Goal: Task Accomplishment & Management: Check status

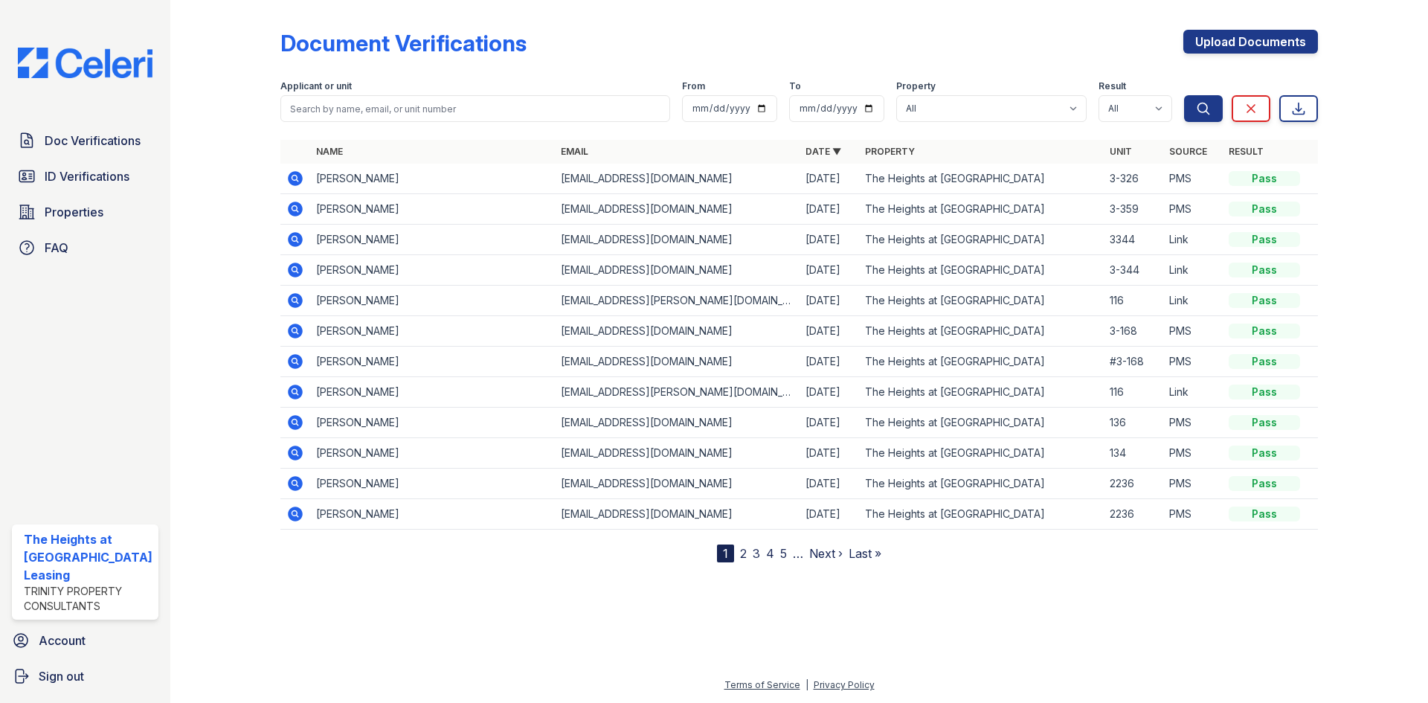
click at [350, 184] on td "[PERSON_NAME]" at bounding box center [432, 179] width 245 height 30
click at [642, 178] on td "[EMAIL_ADDRESS][DOMAIN_NAME]" at bounding box center [677, 179] width 245 height 30
click at [58, 140] on span "Doc Verifications" at bounding box center [93, 141] width 96 height 18
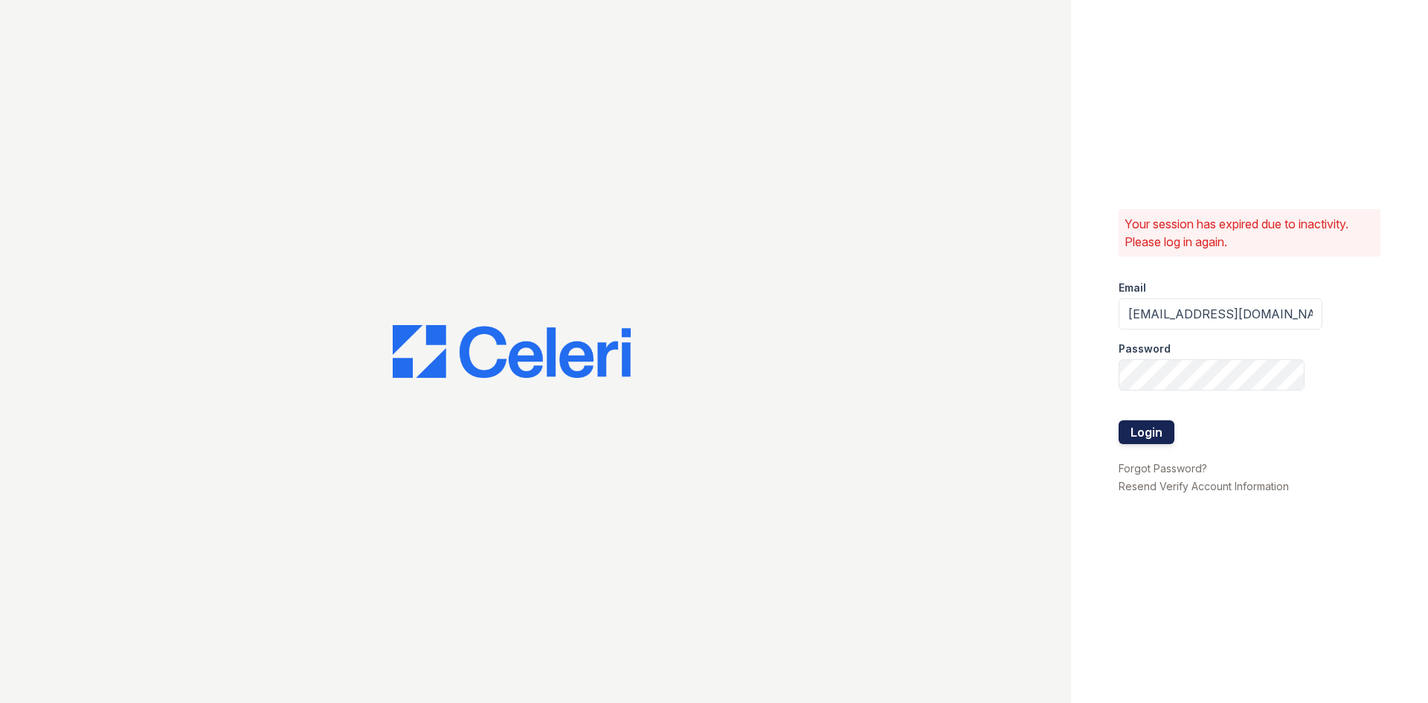
click at [1136, 430] on button "Login" at bounding box center [1147, 432] width 56 height 24
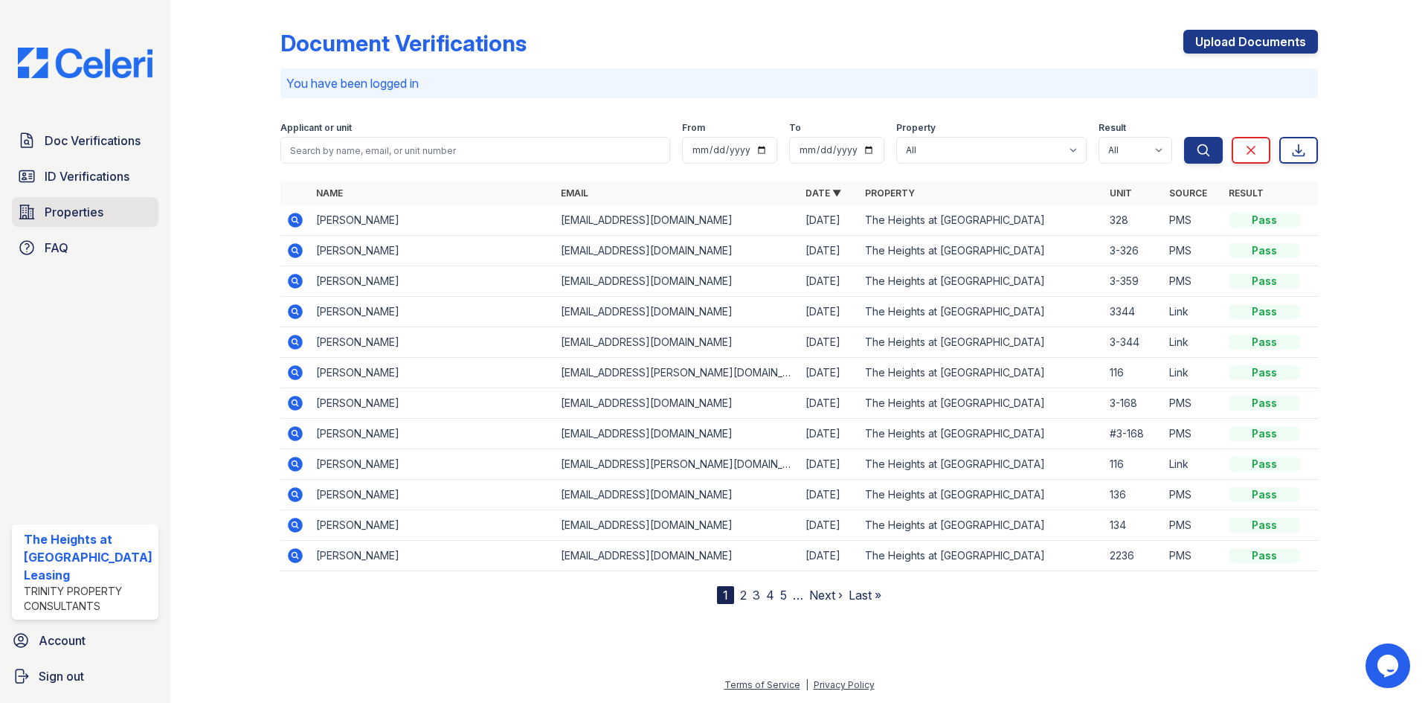
click at [116, 207] on link "Properties" at bounding box center [85, 212] width 147 height 30
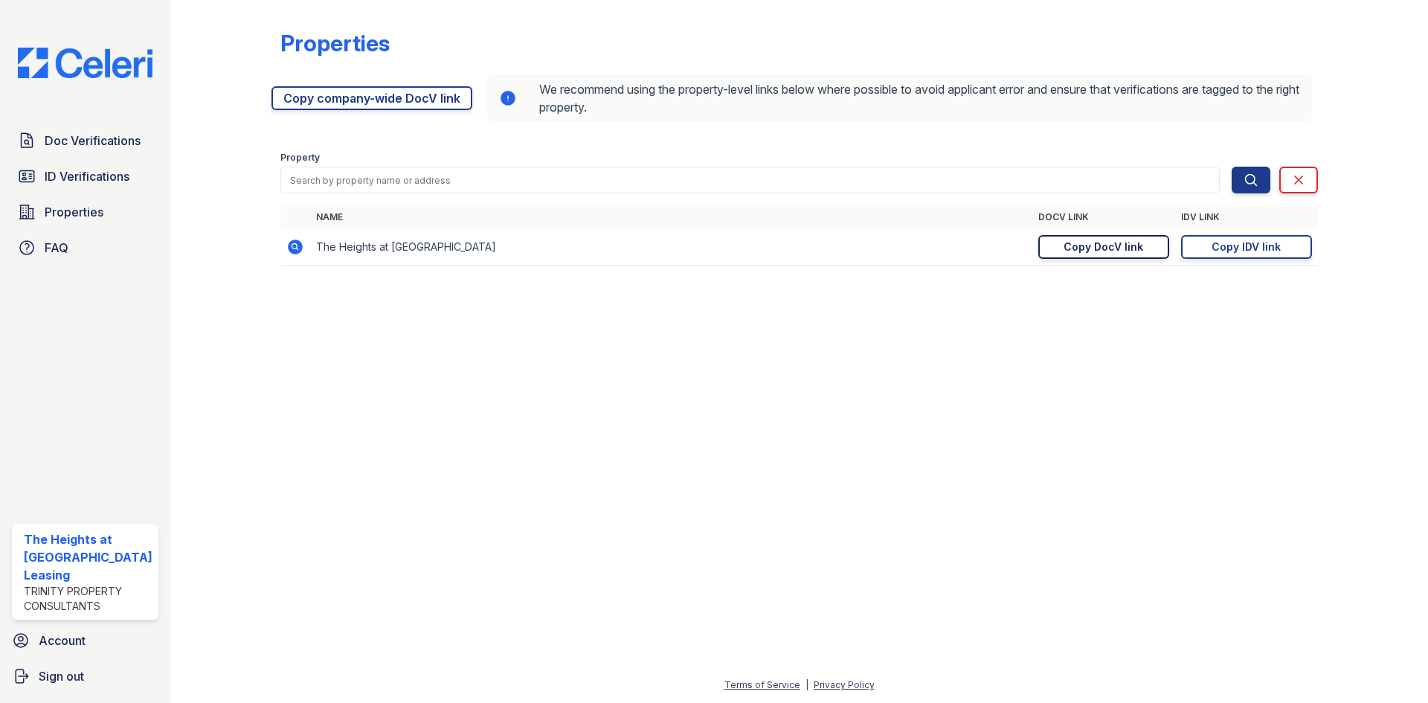
click at [1092, 246] on div "Copy DocV link" at bounding box center [1104, 246] width 80 height 15
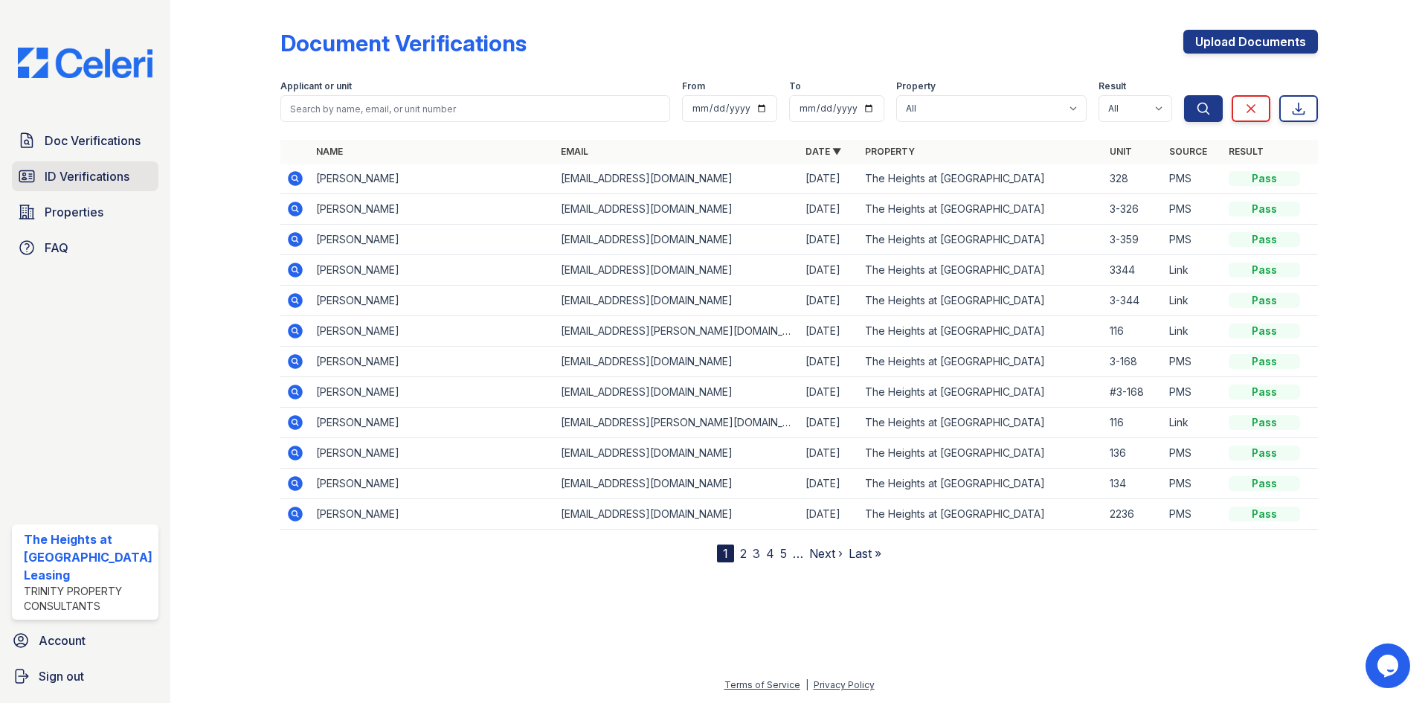
click at [82, 168] on span "ID Verifications" at bounding box center [87, 176] width 85 height 18
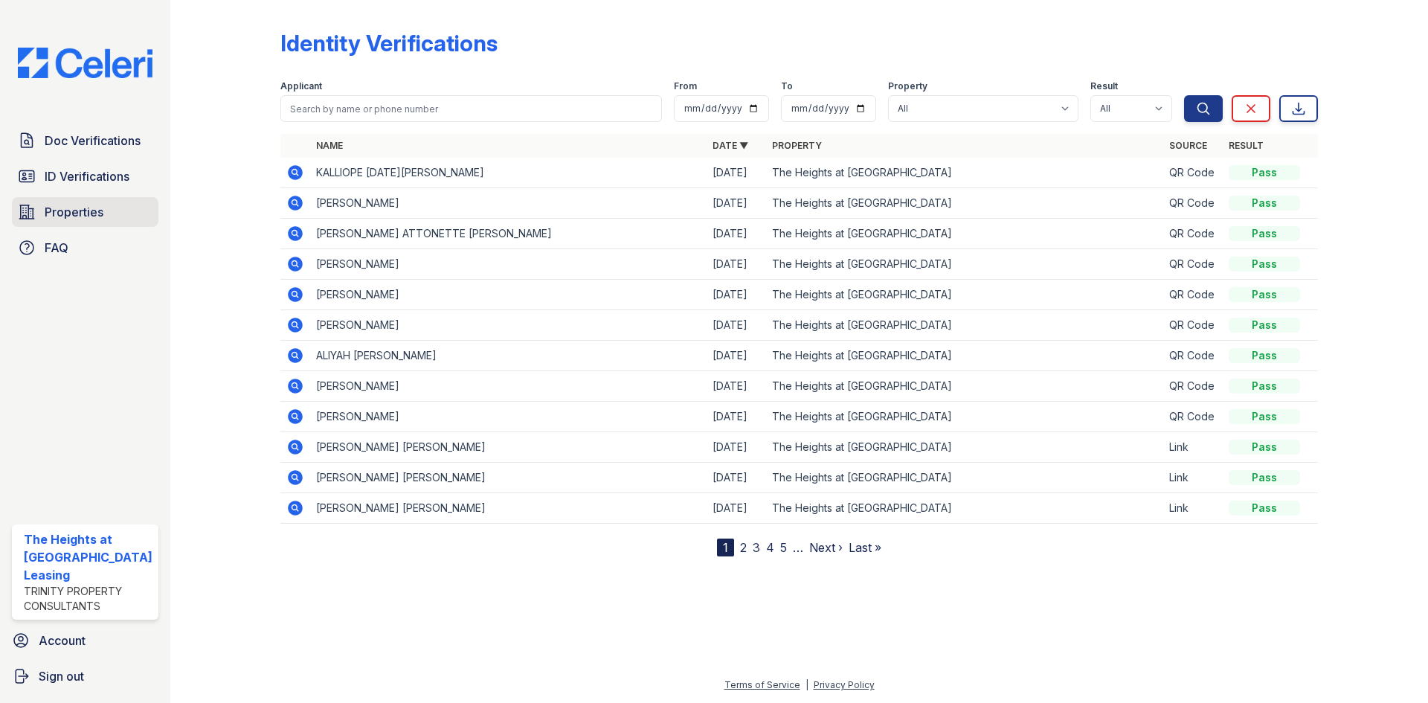
click at [65, 214] on span "Properties" at bounding box center [74, 212] width 59 height 18
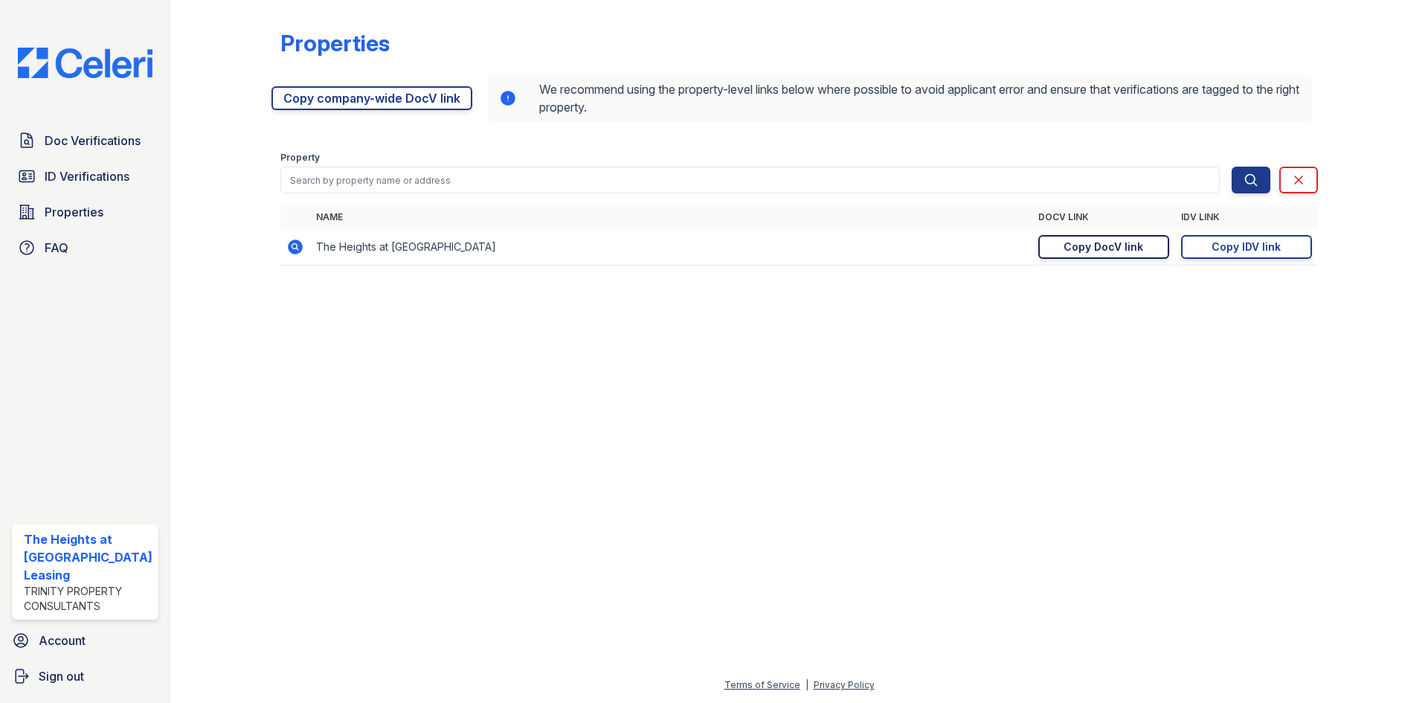
click at [1108, 246] on div "Copy DocV link" at bounding box center [1104, 246] width 80 height 15
click at [80, 143] on span "Doc Verifications" at bounding box center [93, 141] width 96 height 18
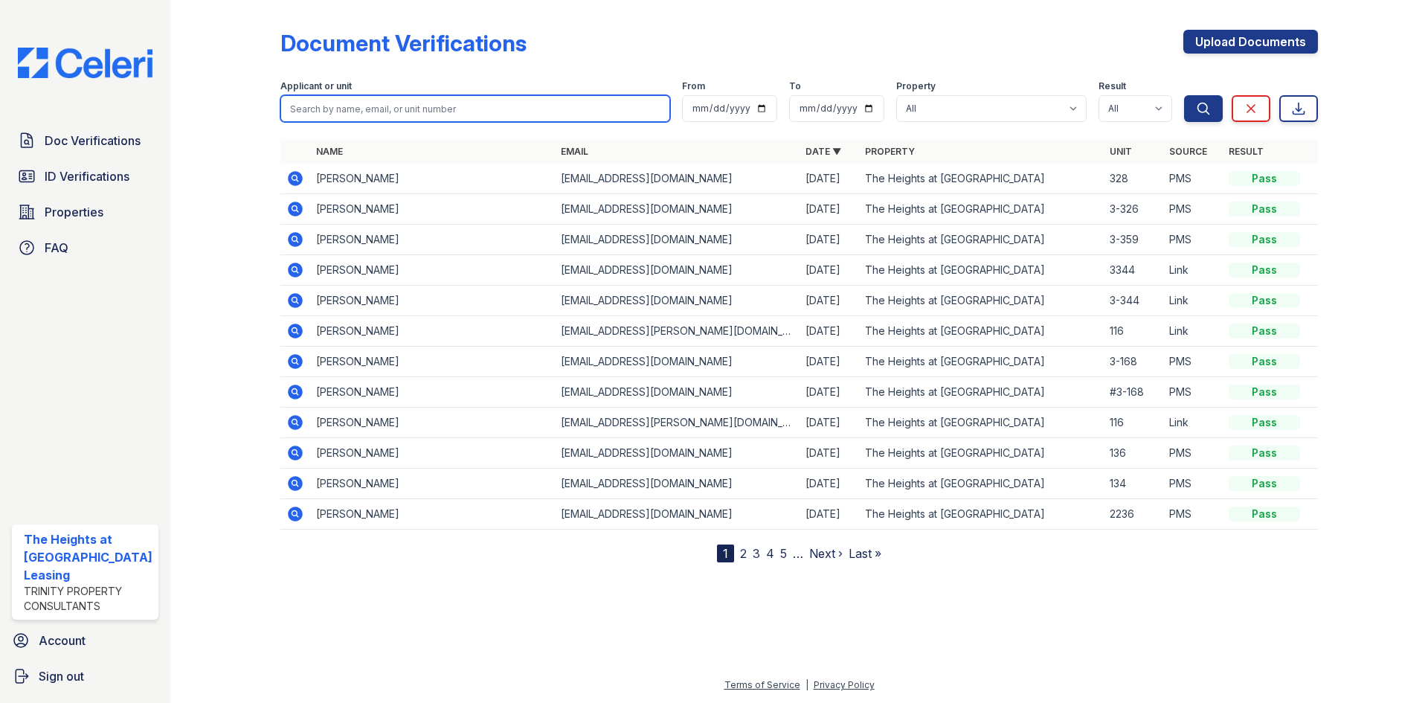
click at [386, 103] on input "search" at bounding box center [475, 108] width 390 height 27
paste input "[PERSON_NAME]"
type input "[PERSON_NAME]"
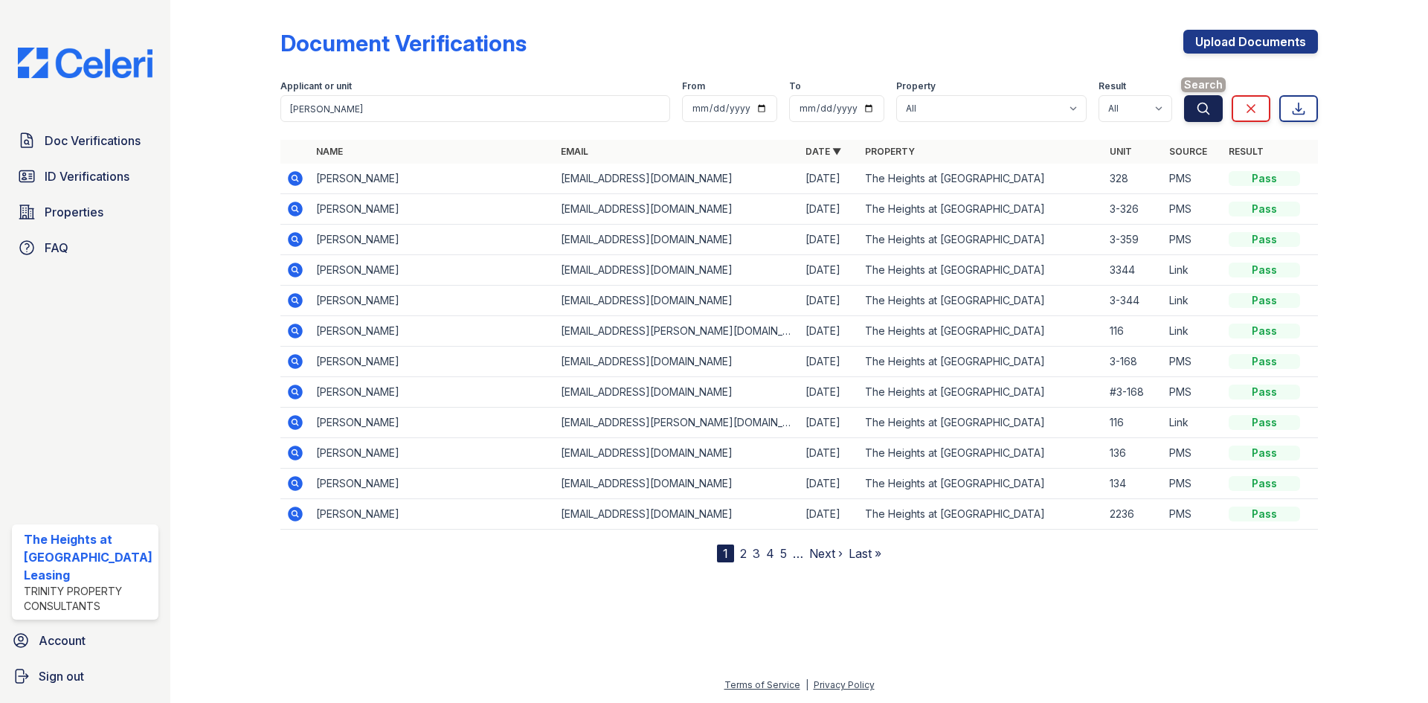
click at [1198, 117] on button "Search" at bounding box center [1203, 108] width 39 height 27
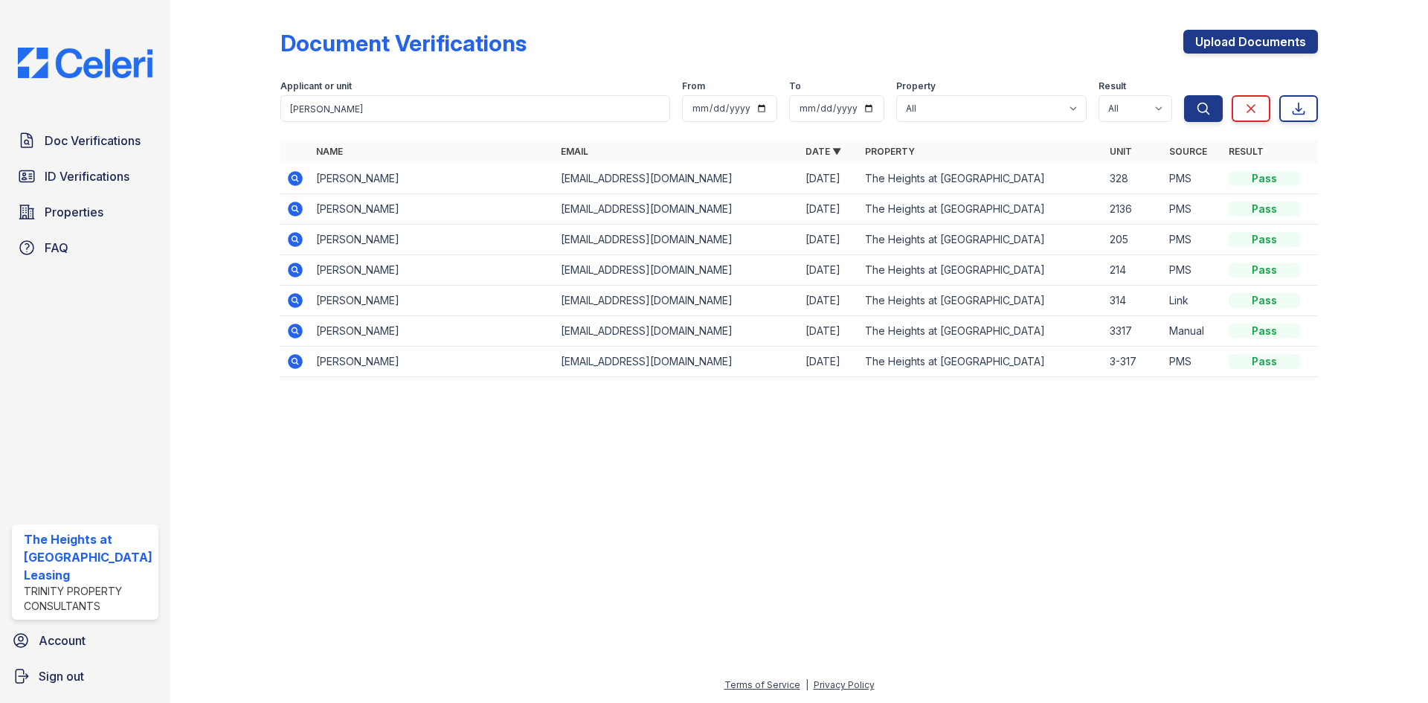
click at [300, 176] on icon at bounding box center [295, 178] width 15 height 15
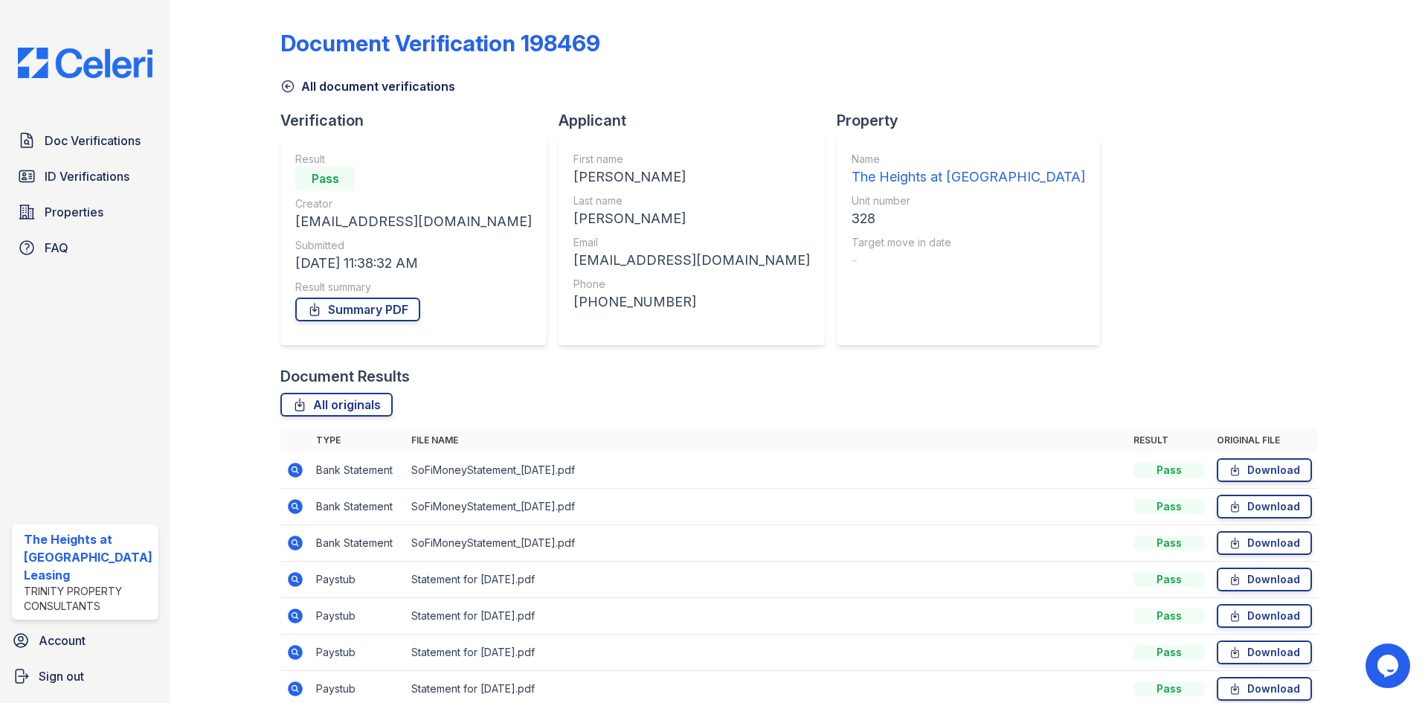
scroll to position [70, 0]
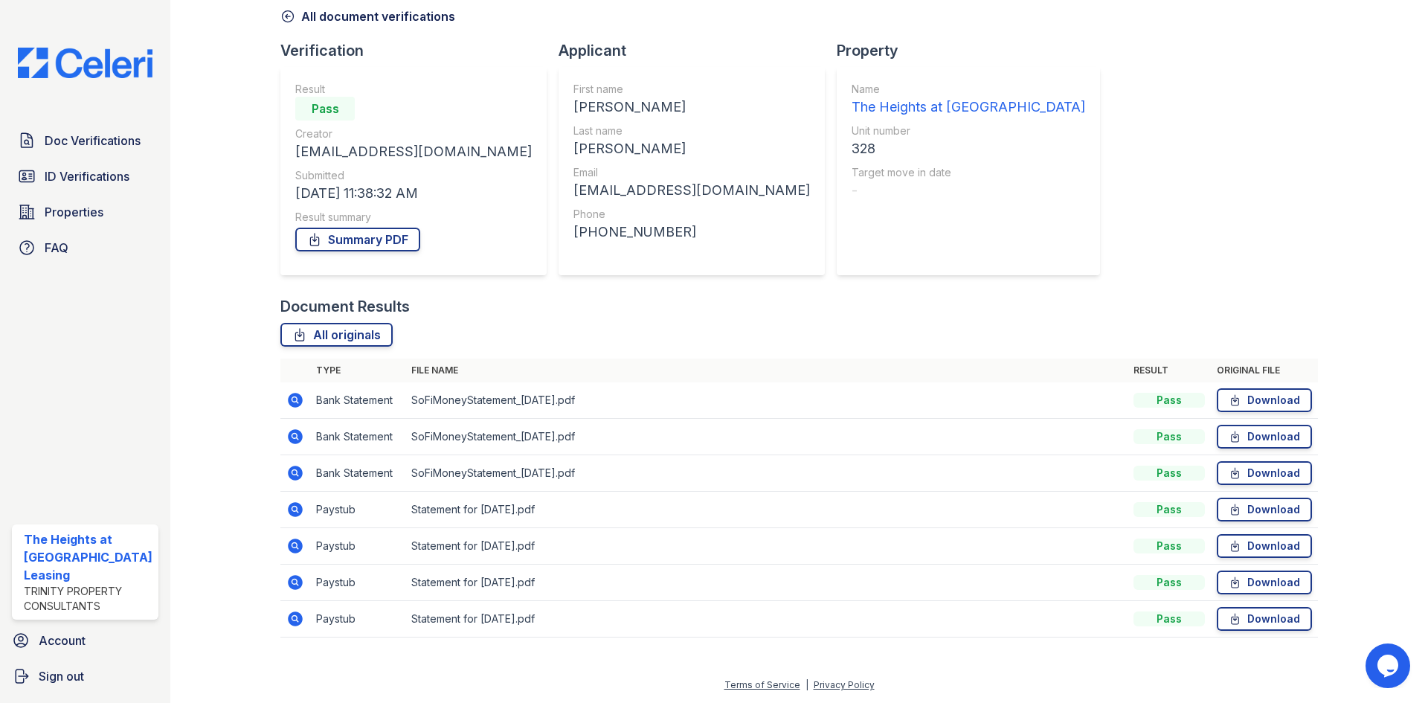
click at [296, 405] on icon at bounding box center [295, 400] width 15 height 15
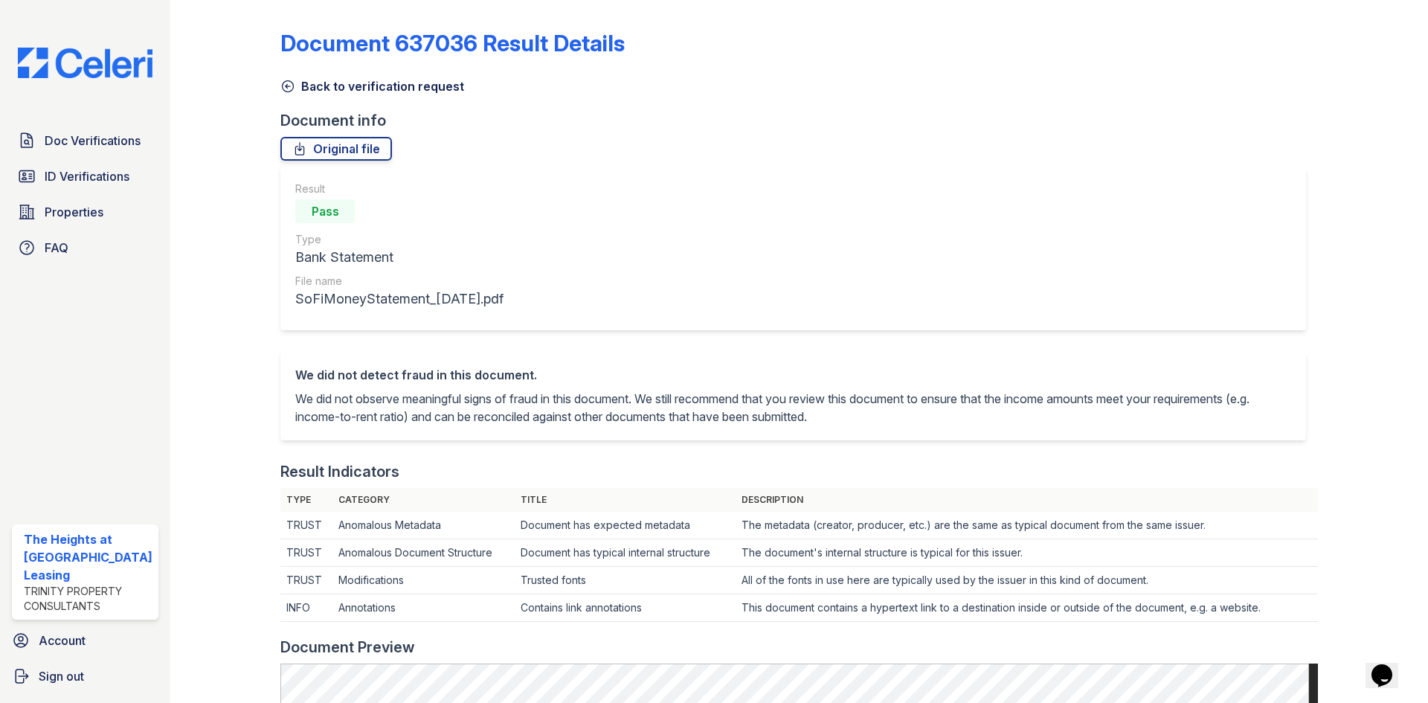
click at [286, 84] on icon at bounding box center [287, 86] width 15 height 15
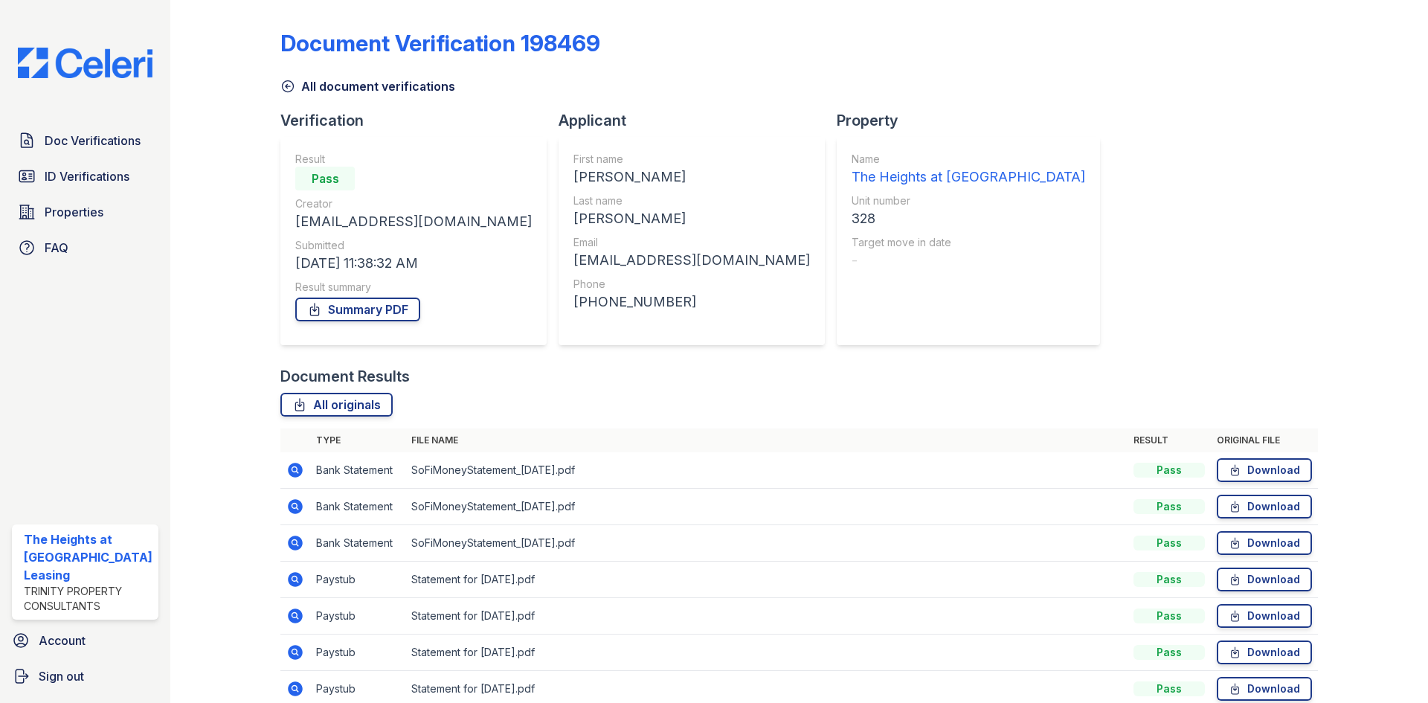
scroll to position [70, 0]
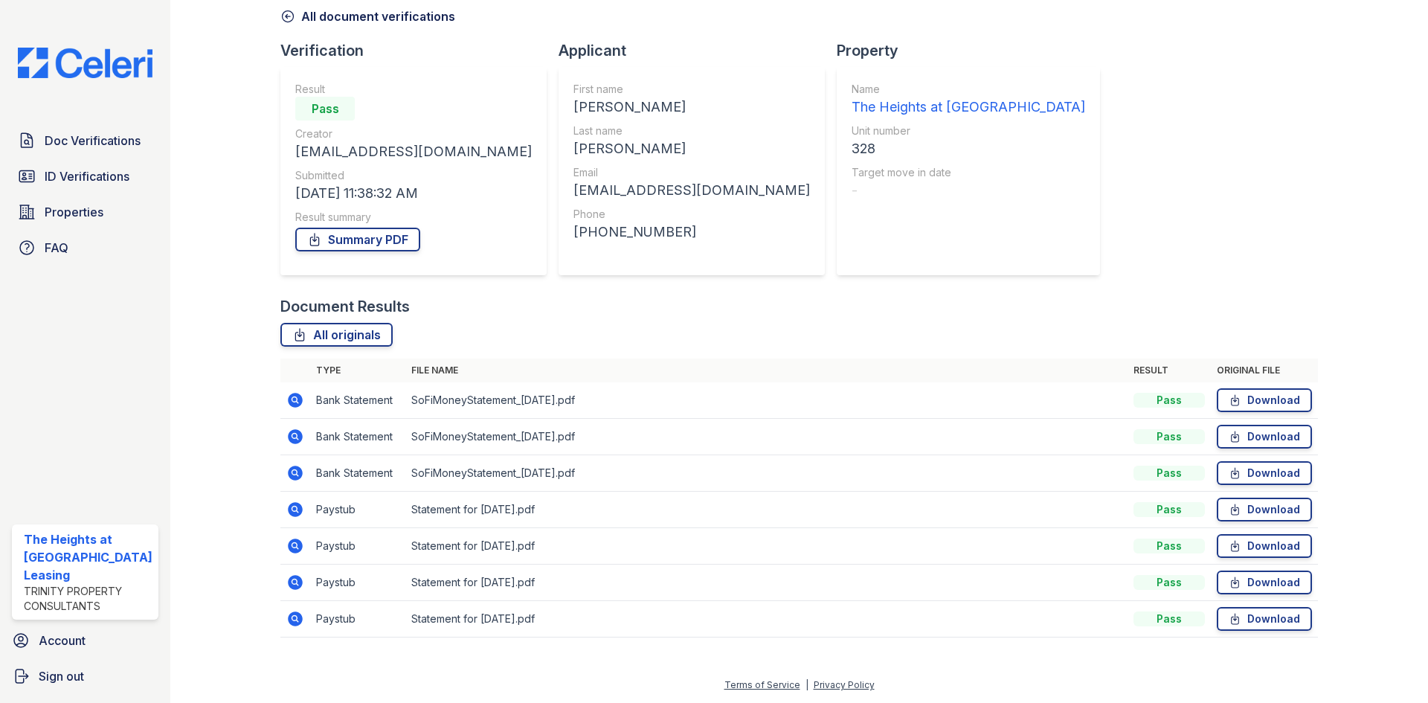
click at [290, 514] on icon at bounding box center [295, 509] width 15 height 15
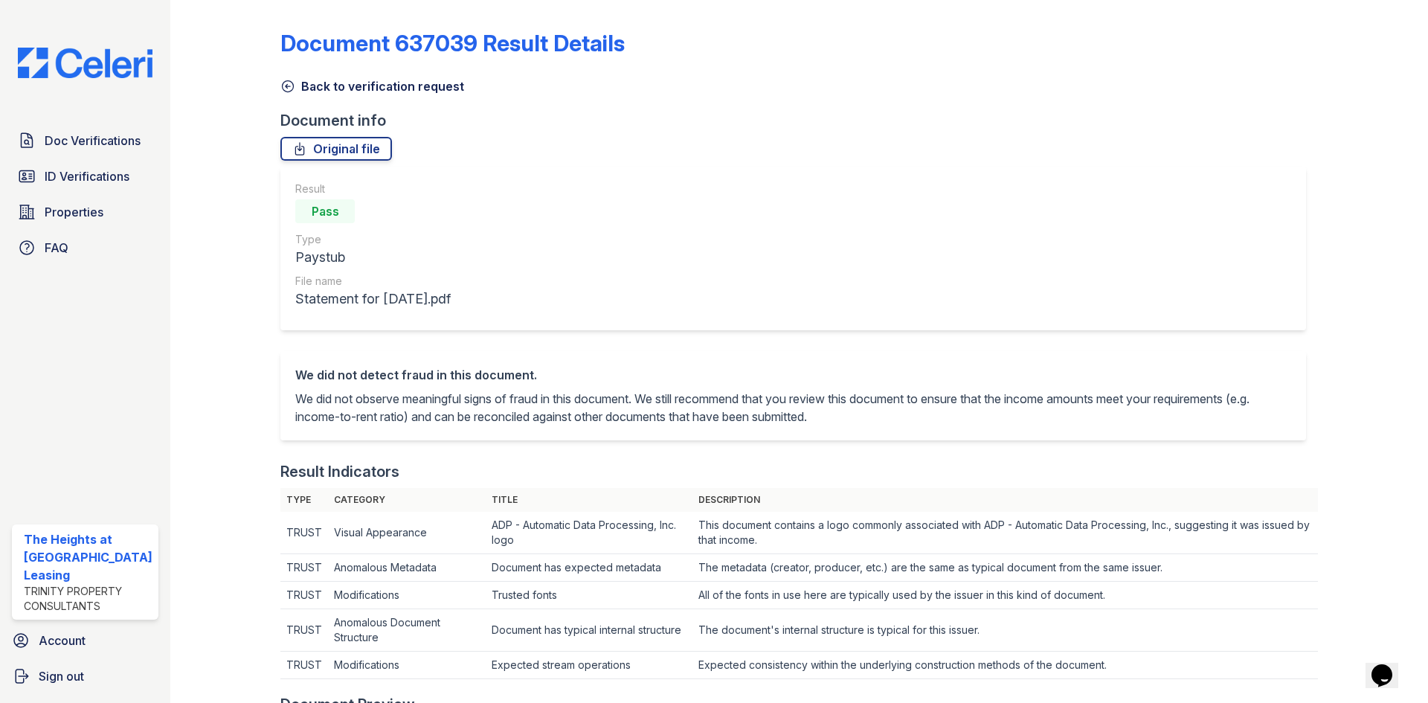
click at [287, 100] on div "Document 637039 Result Details Back to verification request Document info Origi…" at bounding box center [798, 715] width 1037 height 1418
click at [282, 78] on link "Back to verification request" at bounding box center [372, 86] width 184 height 18
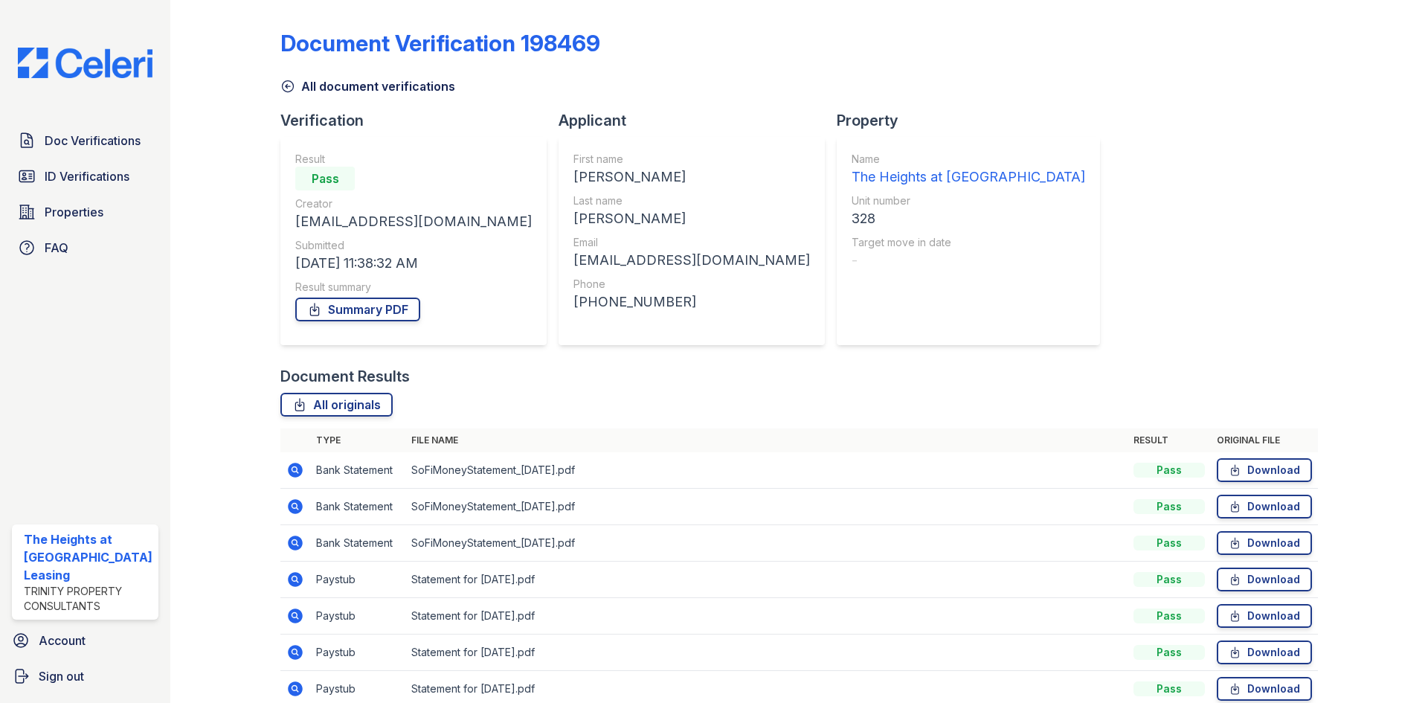
click at [1304, 63] on div "Document Verification 198469" at bounding box center [798, 49] width 1037 height 39
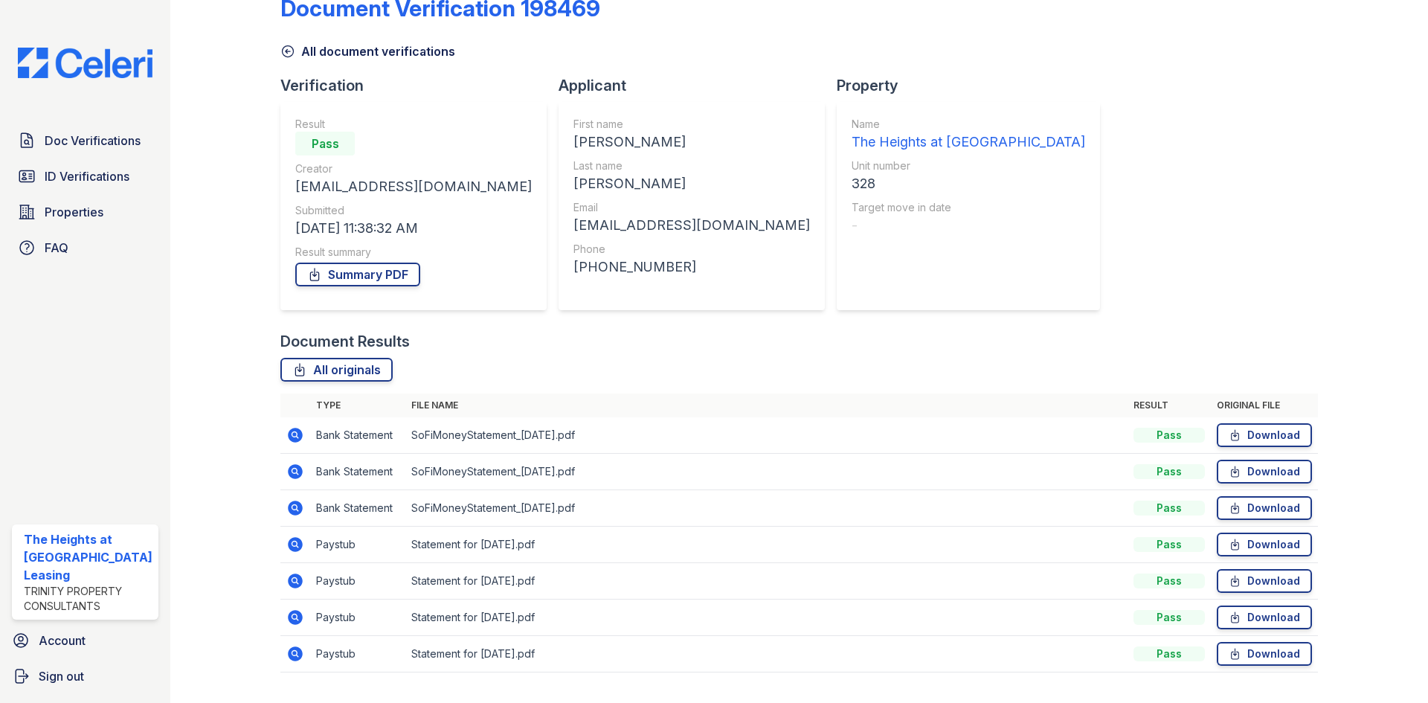
scroll to position [70, 0]
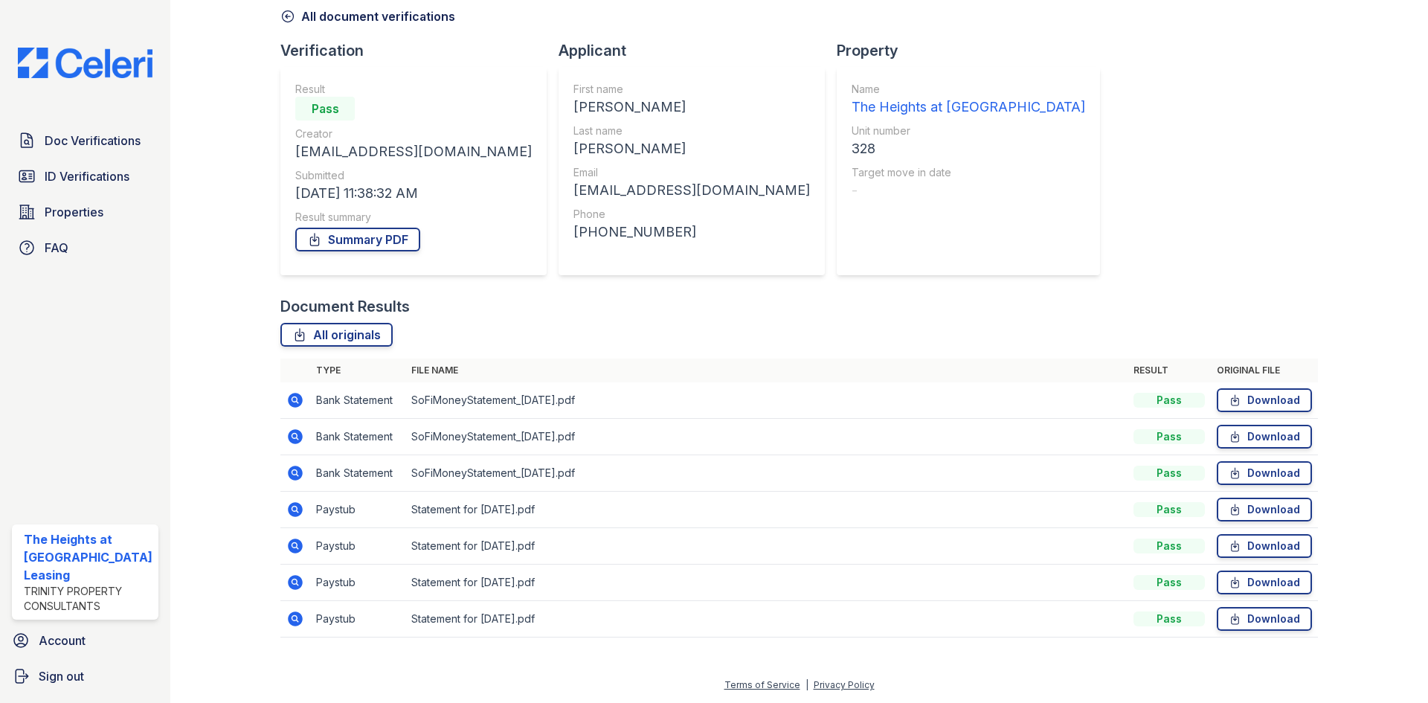
drag, startPoint x: 1252, startPoint y: 398, endPoint x: 1252, endPoint y: 415, distance: 17.1
click at [1252, 398] on link "Download" at bounding box center [1264, 400] width 95 height 24
click at [1252, 438] on link "Download" at bounding box center [1264, 437] width 95 height 24
click at [1252, 477] on link "Download" at bounding box center [1264, 473] width 95 height 24
click at [1257, 516] on link "Download" at bounding box center [1264, 510] width 95 height 24
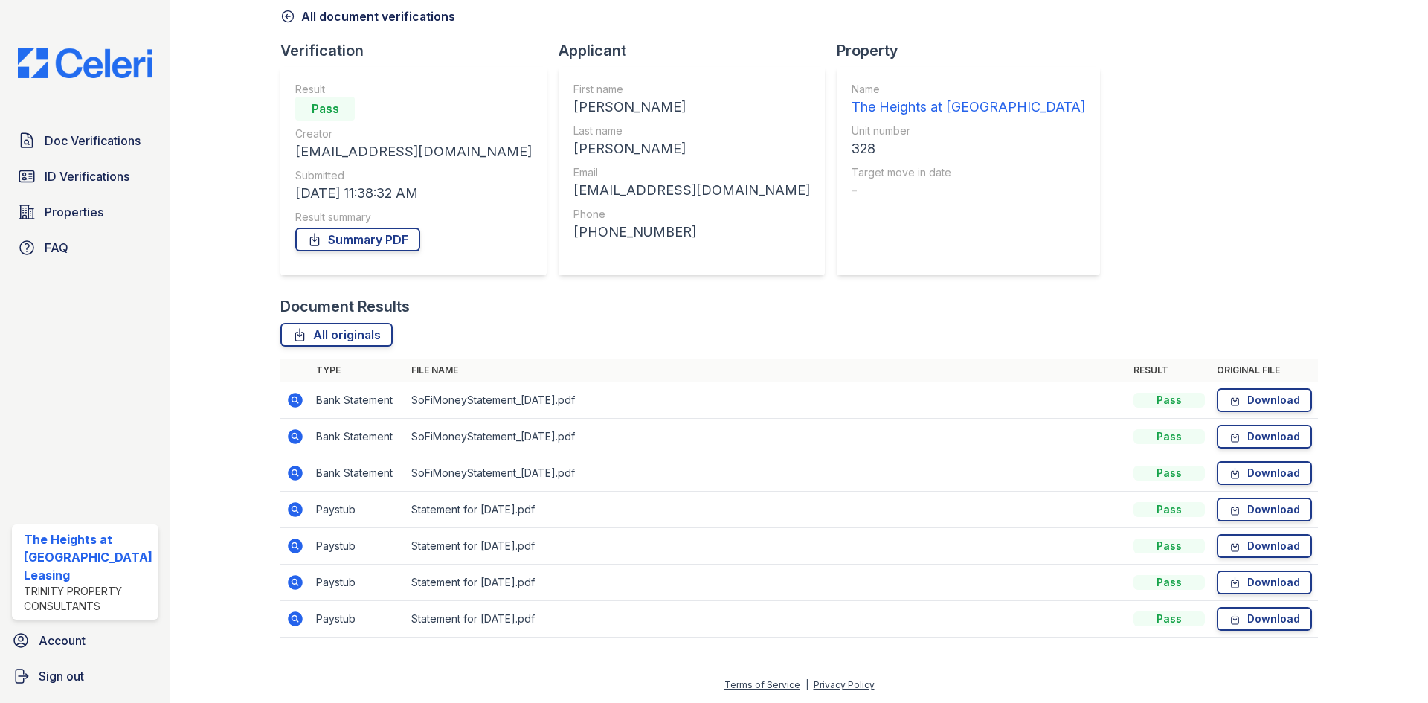
drag, startPoint x: 1258, startPoint y: 541, endPoint x: 1258, endPoint y: 560, distance: 19.3
click at [1258, 541] on link "Download" at bounding box center [1264, 546] width 95 height 24
drag, startPoint x: 1258, startPoint y: 584, endPoint x: 1255, endPoint y: 599, distance: 15.8
click at [1258, 584] on link "Download" at bounding box center [1264, 582] width 95 height 24
drag, startPoint x: 1249, startPoint y: 618, endPoint x: 1233, endPoint y: 608, distance: 19.4
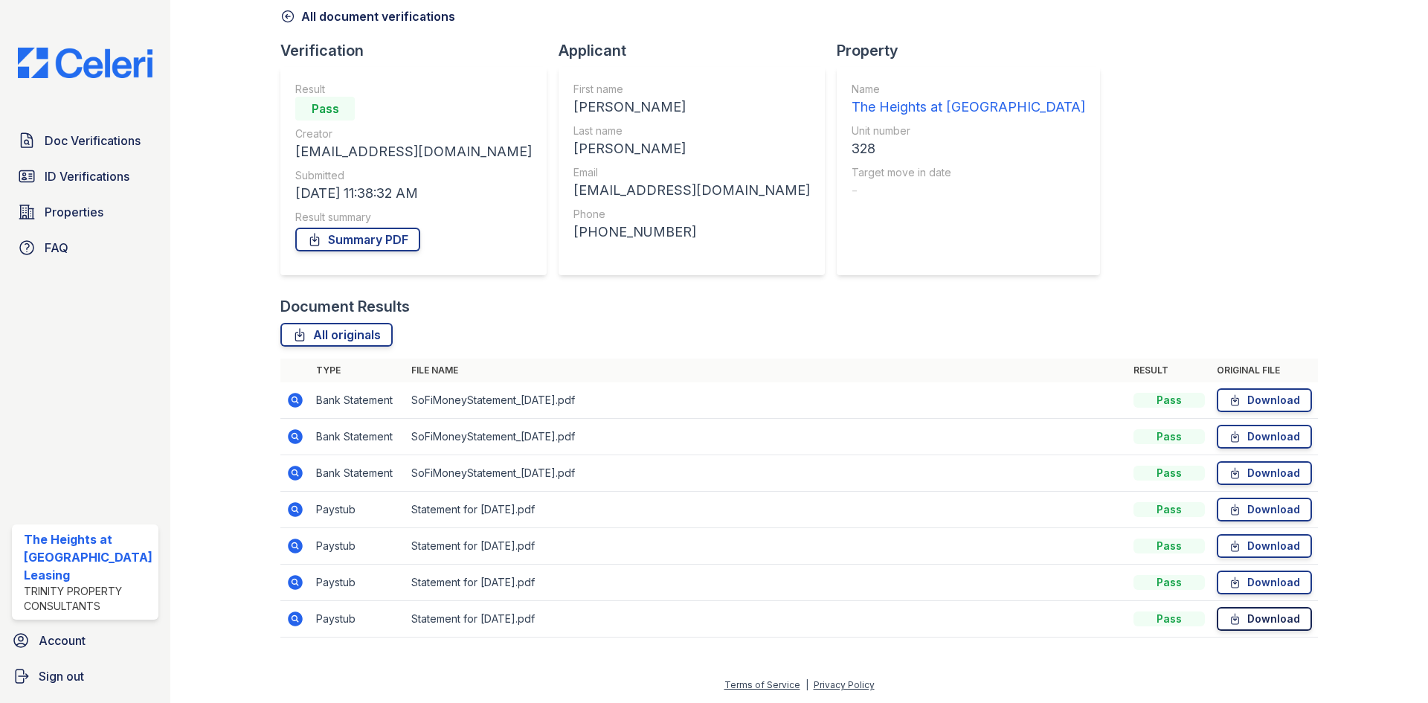
click at [1249, 617] on link "Download" at bounding box center [1264, 619] width 95 height 24
click at [380, 239] on link "Summary PDF" at bounding box center [357, 240] width 125 height 24
click at [950, 20] on div "All document verifications" at bounding box center [798, 12] width 1037 height 27
